Goal: Task Accomplishment & Management: Use online tool/utility

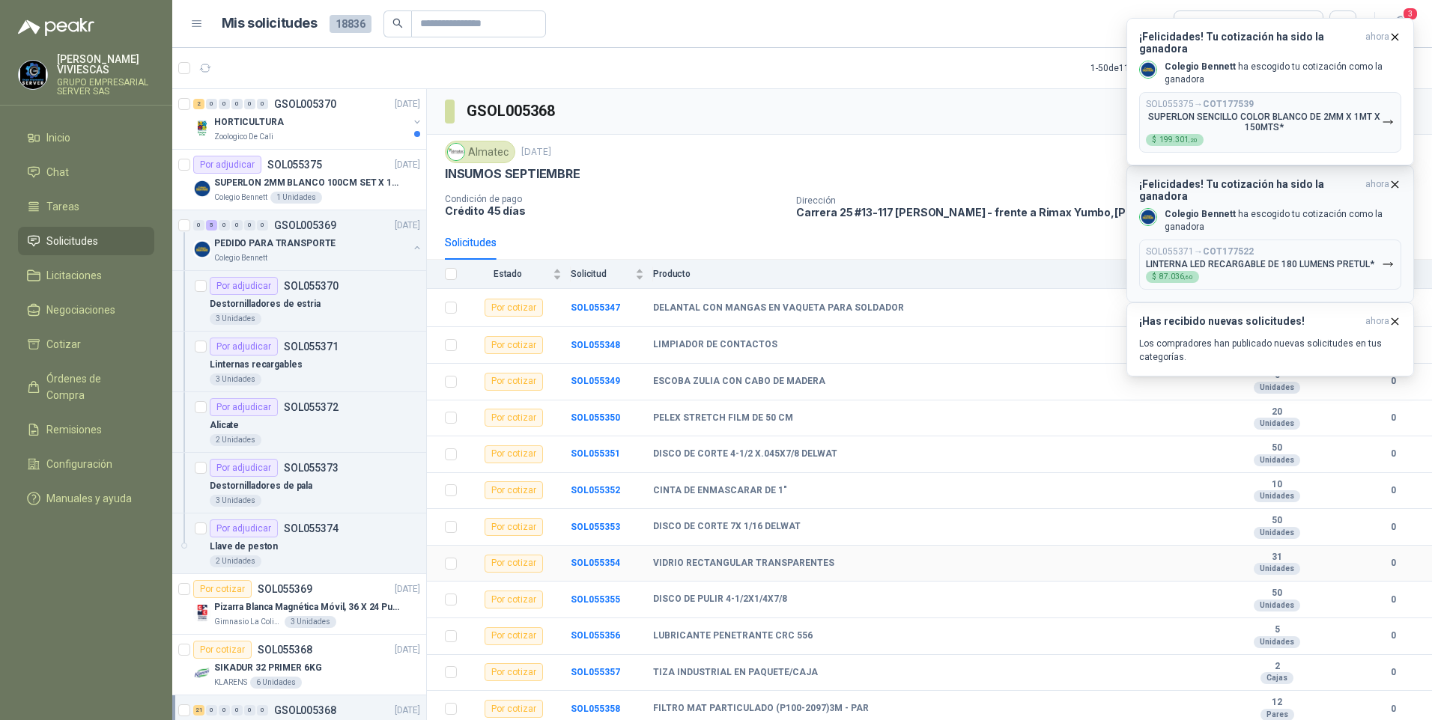
scroll to position [225, 0]
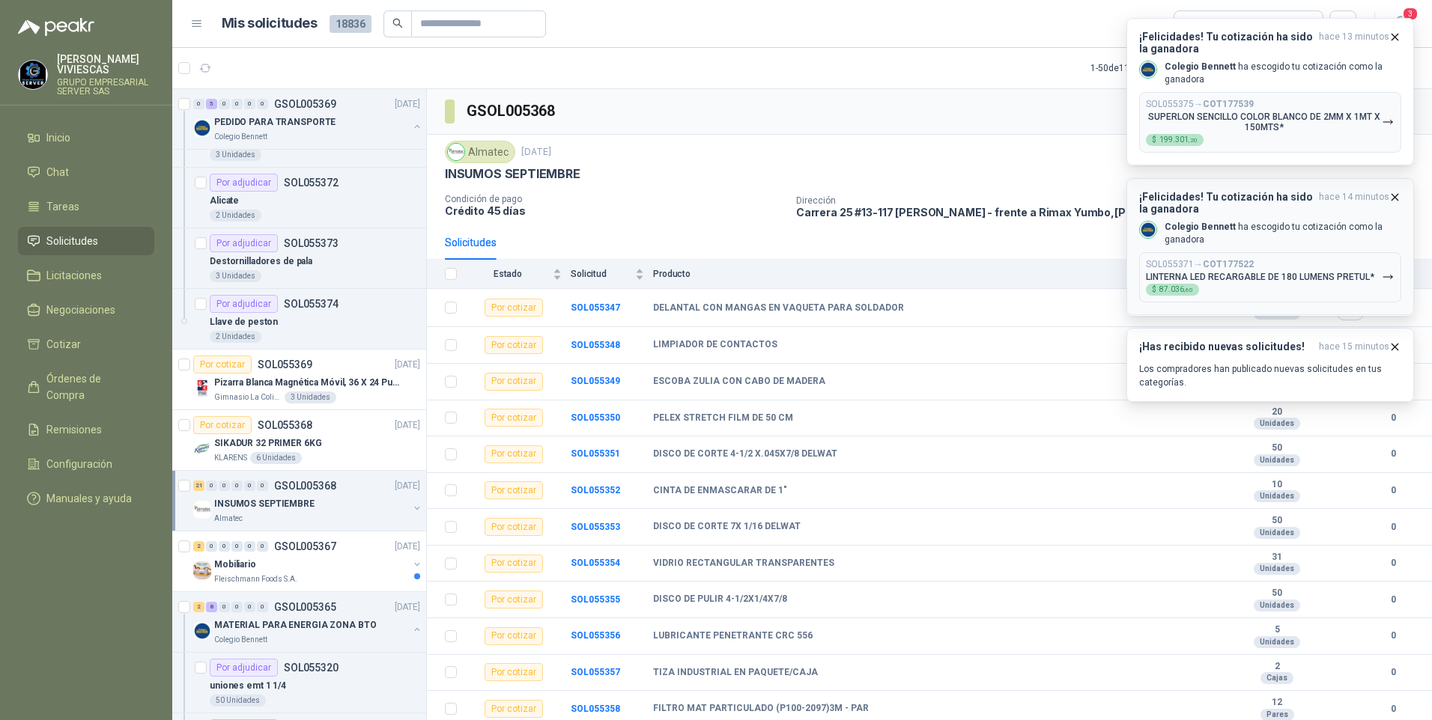
click at [1390, 282] on icon "button" at bounding box center [1388, 277] width 13 height 13
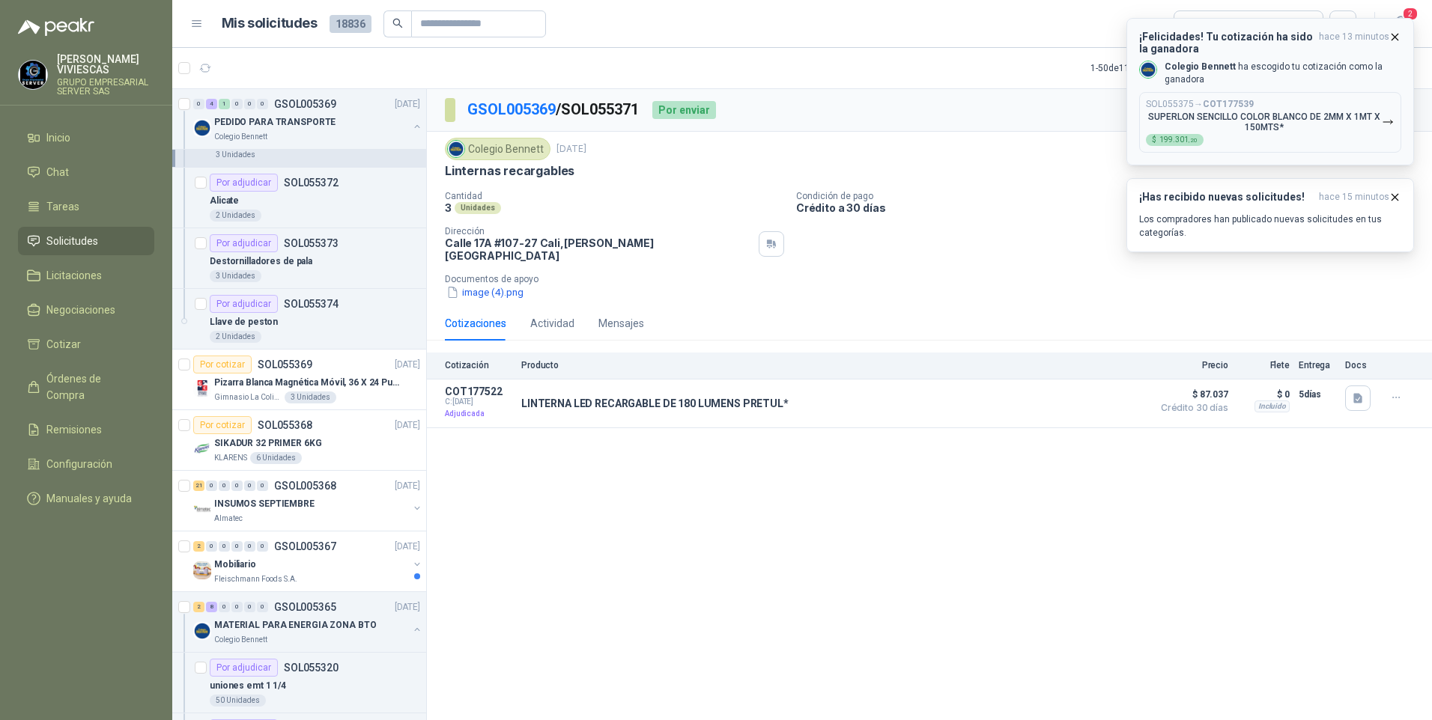
click at [1388, 127] on icon "button" at bounding box center [1388, 122] width 13 height 13
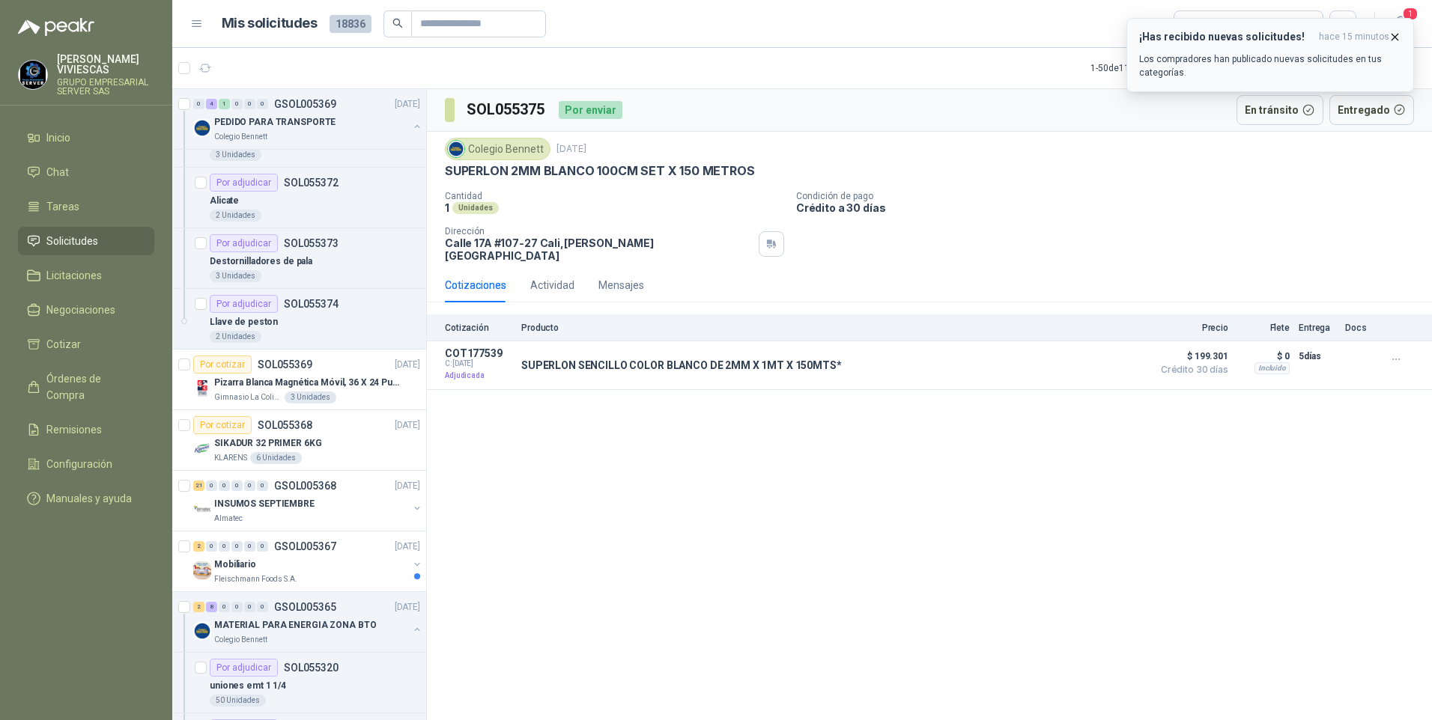
click at [1395, 41] on icon "button" at bounding box center [1394, 37] width 13 height 13
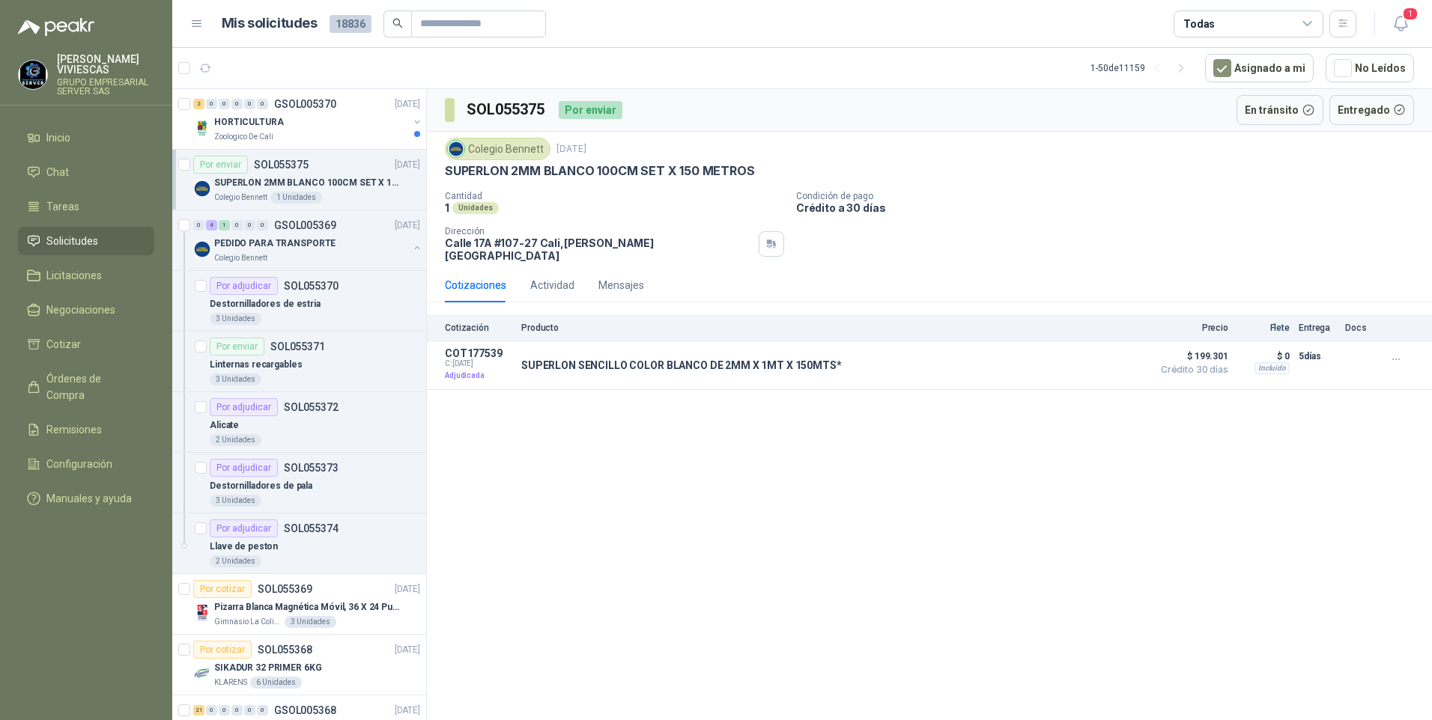
click at [261, 190] on div "SUPERLON 2MM BLANCO 100CM SET X 150 METROS" at bounding box center [317, 183] width 206 height 18
click at [82, 422] on span "Remisiones" at bounding box center [73, 430] width 55 height 16
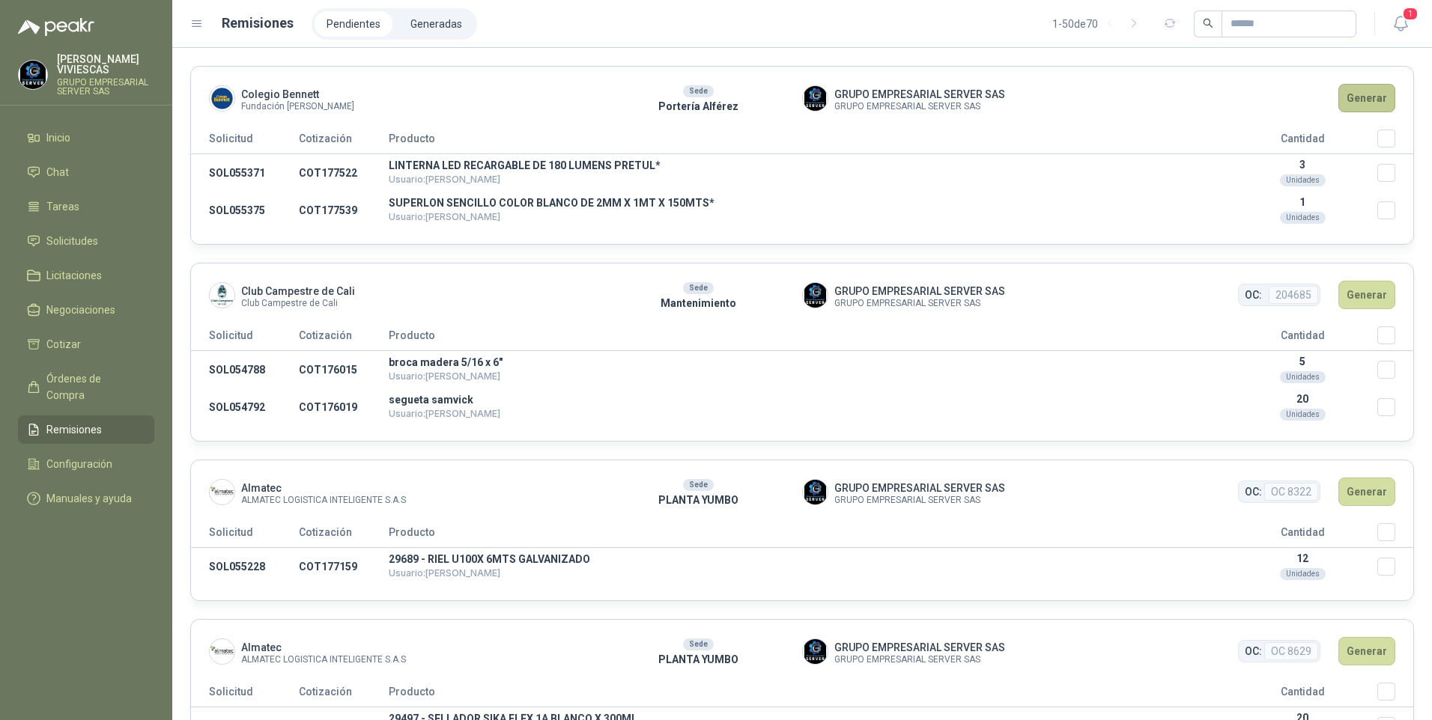
click at [1349, 84] on button "Generar" at bounding box center [1366, 98] width 57 height 28
click at [1354, 97] on button "Generar" at bounding box center [1366, 98] width 57 height 28
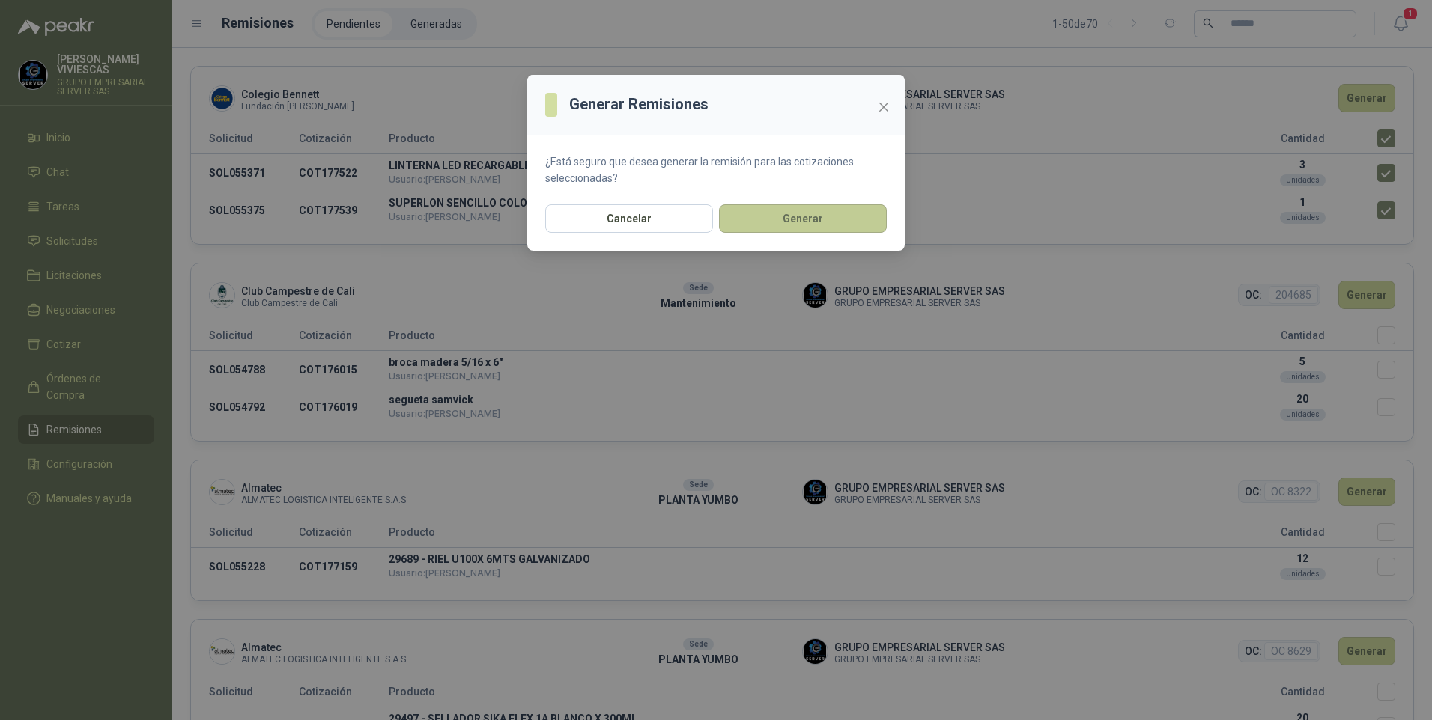
click at [788, 213] on button "Generar" at bounding box center [803, 218] width 168 height 28
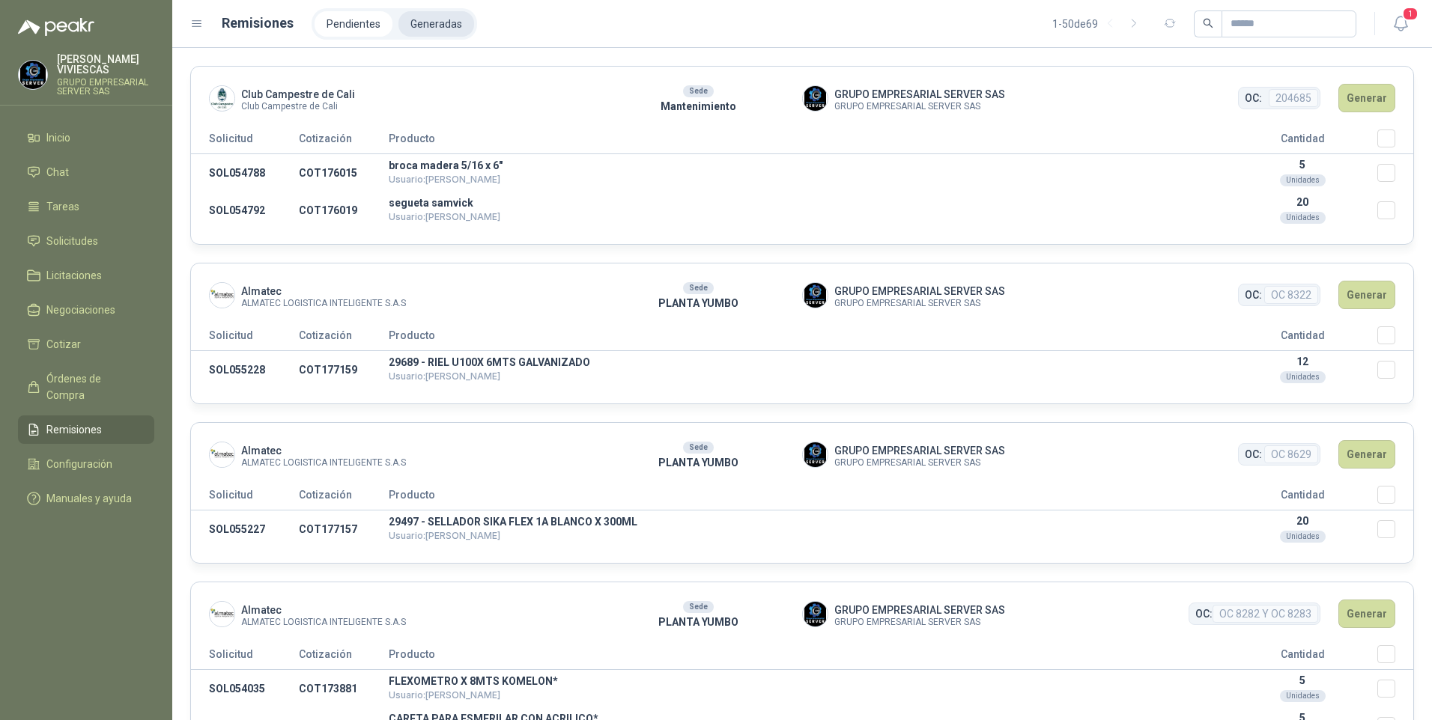
click at [424, 11] on li "Generadas" at bounding box center [436, 23] width 76 height 25
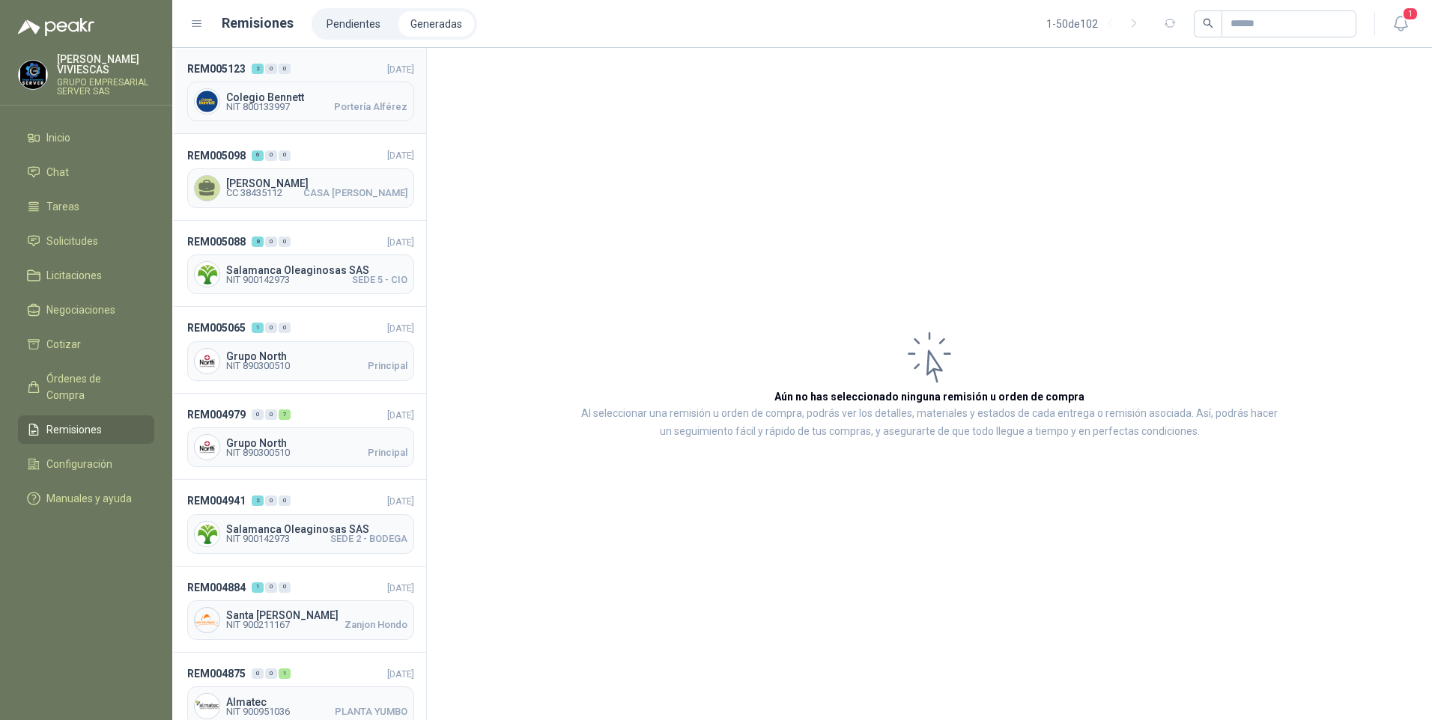
click at [279, 106] on span "NIT 800133997" at bounding box center [258, 107] width 64 height 9
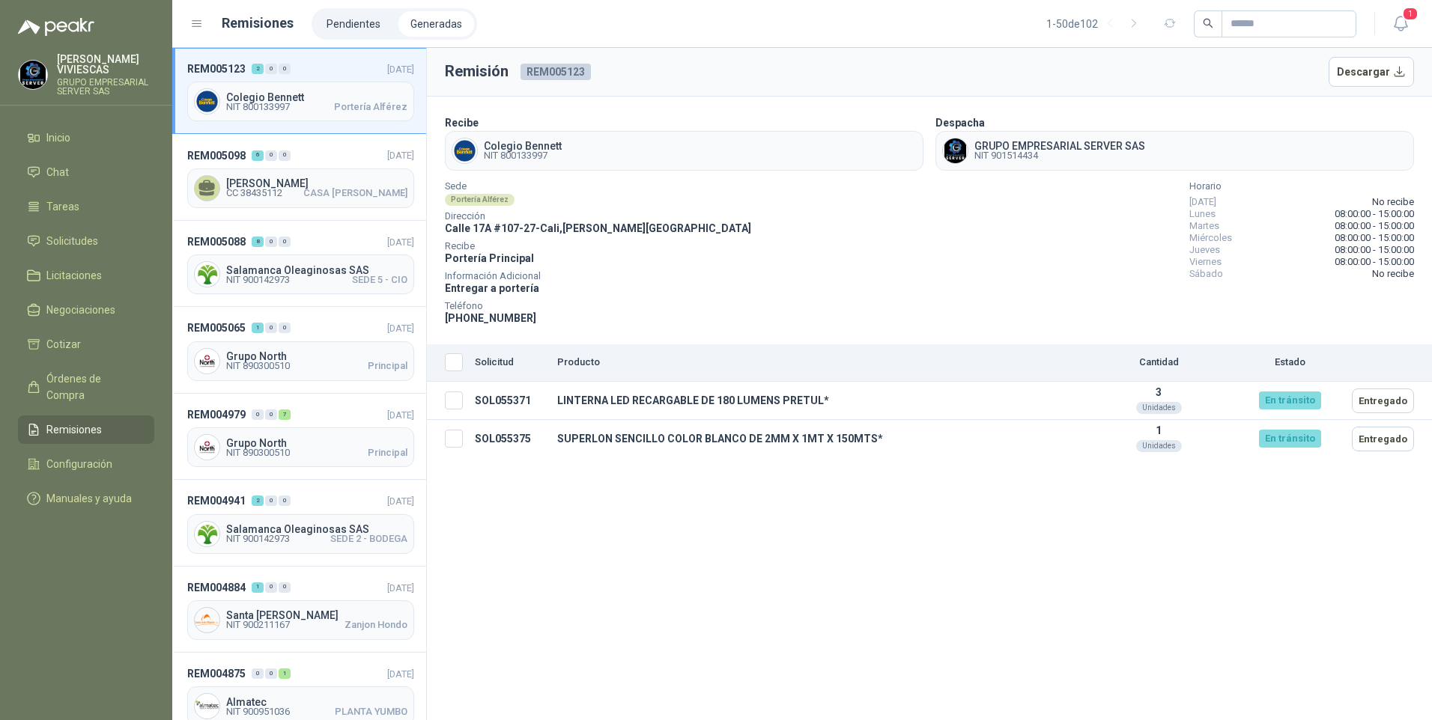
click at [107, 562] on menu "[PERSON_NAME] GRUPO EMPRESARIAL SERVER SAS Inicio Chat Tareas Solicitudes Licit…" at bounding box center [86, 360] width 172 height 720
